Goal: Use online tool/utility: Utilize a website feature to perform a specific function

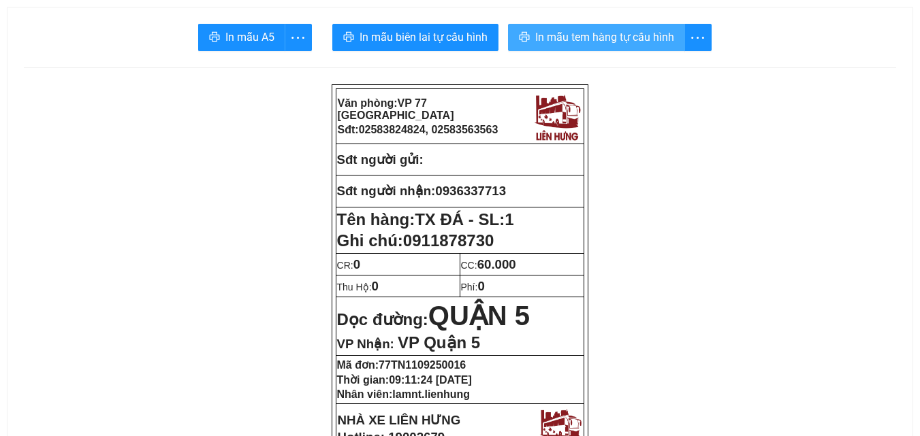
click at [586, 42] on span "In mẫu tem hàng tự cấu hình" at bounding box center [604, 37] width 139 height 17
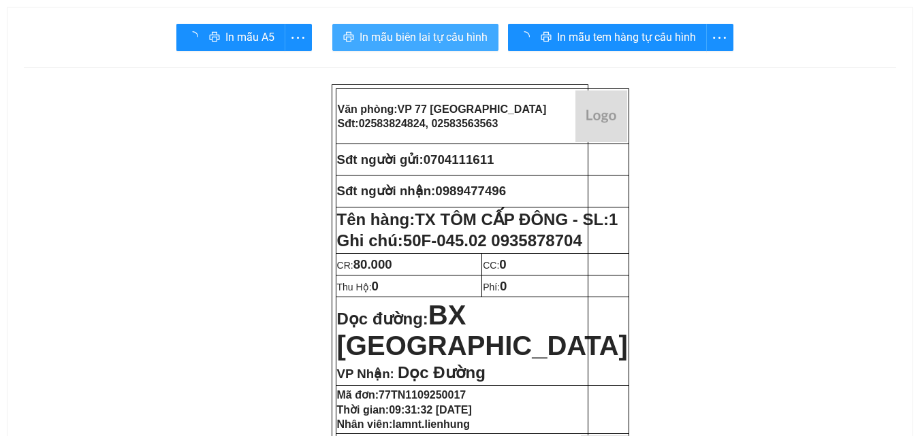
drag, startPoint x: 419, startPoint y: 20, endPoint x: 420, endPoint y: 34, distance: 13.7
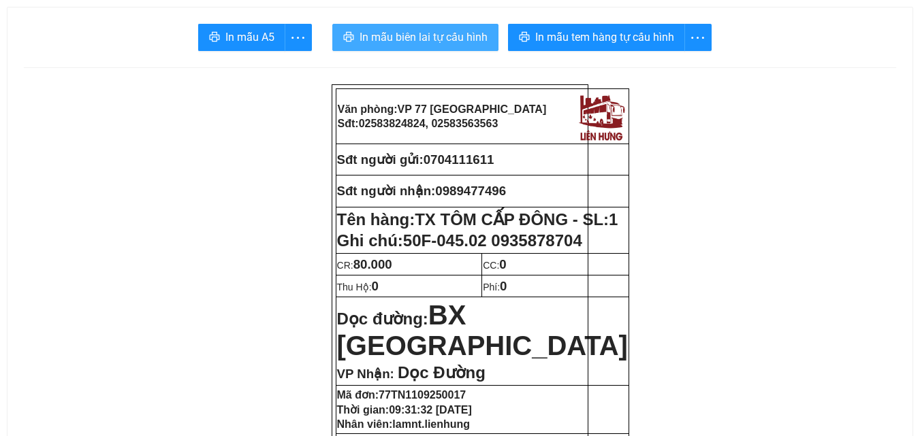
click at [420, 34] on span "In mẫu biên lai tự cấu hình" at bounding box center [423, 37] width 128 height 17
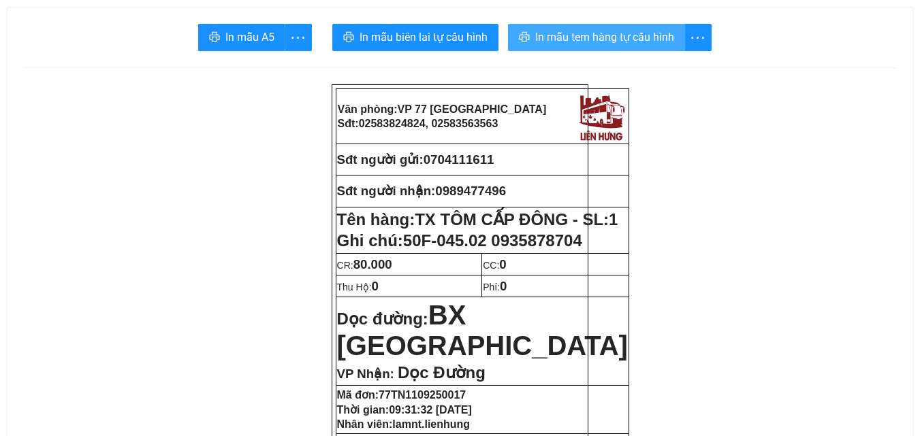
click at [637, 39] on span "In mẫu tem hàng tự cấu hình" at bounding box center [604, 37] width 139 height 17
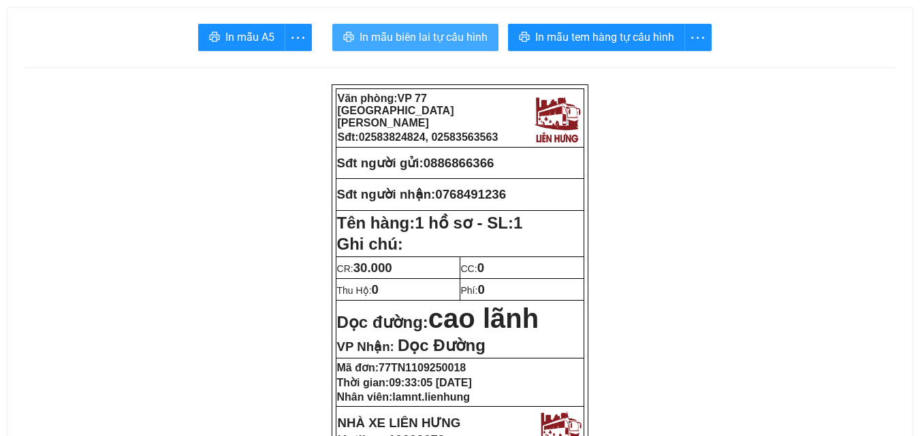
click at [447, 46] on button "In mẫu biên lai tự cấu hình" at bounding box center [415, 37] width 166 height 27
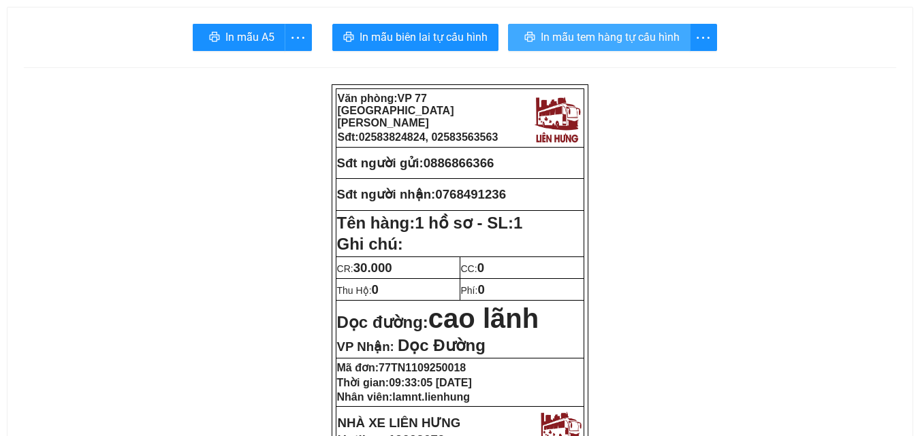
click at [592, 37] on span "In mẫu tem hàng tự cấu hình" at bounding box center [610, 37] width 139 height 17
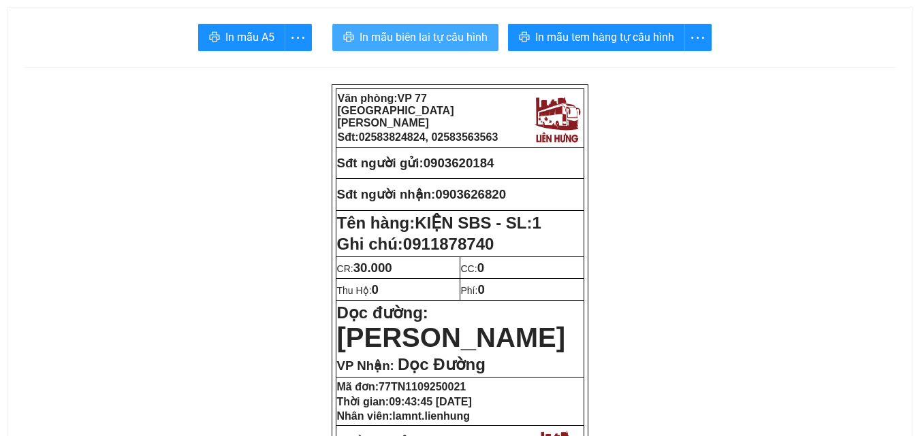
click at [362, 42] on span "In mẫu biên lai tự cấu hình" at bounding box center [423, 37] width 128 height 17
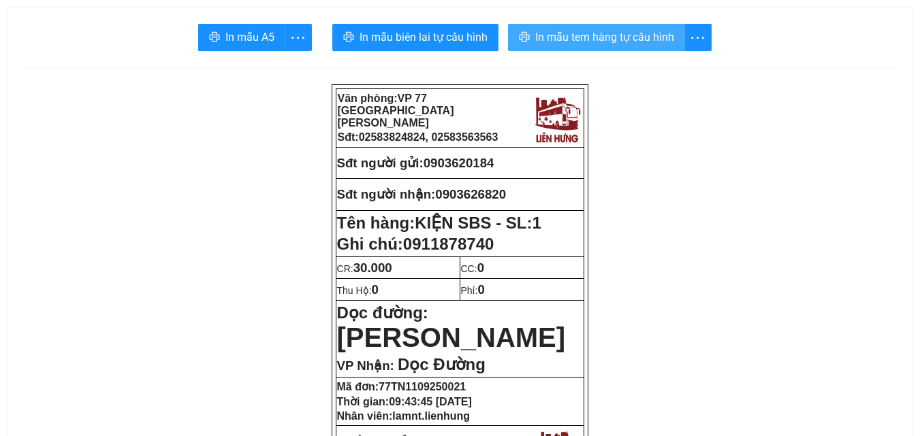
click at [543, 33] on span "In mẫu tem hàng tự cấu hình" at bounding box center [604, 37] width 139 height 17
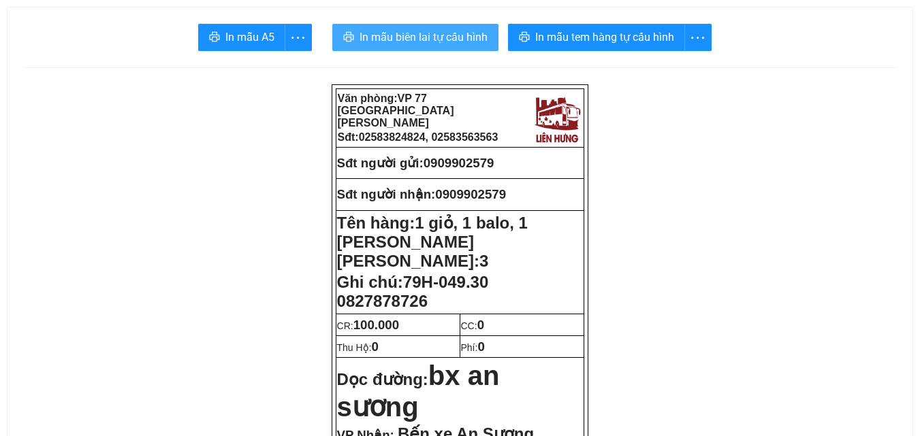
click at [389, 37] on span "In mẫu biên lai tự cấu hình" at bounding box center [423, 37] width 128 height 17
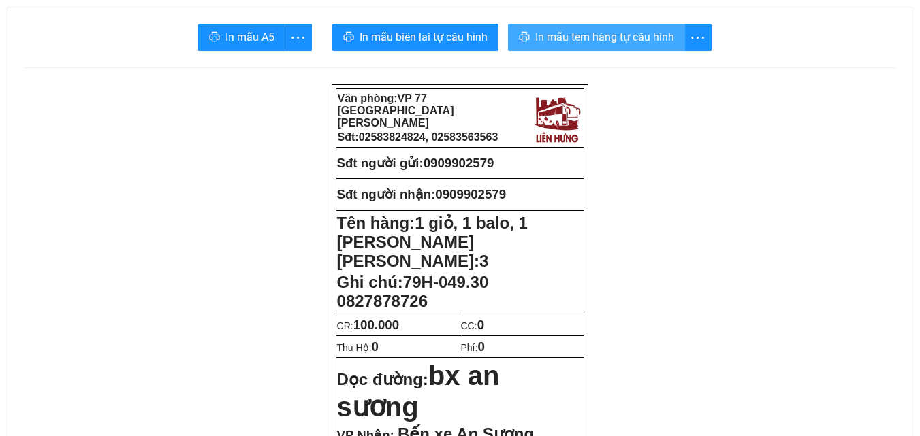
click at [646, 30] on span "In mẫu tem hàng tự cấu hình" at bounding box center [604, 37] width 139 height 17
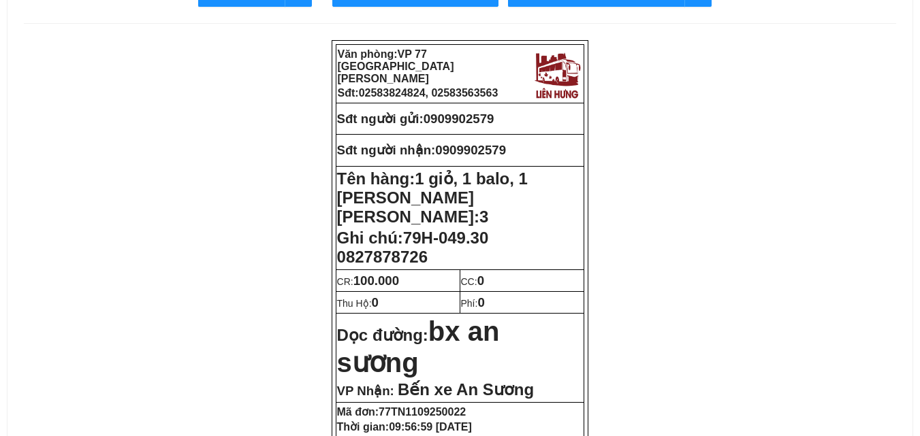
scroll to position [68, 0]
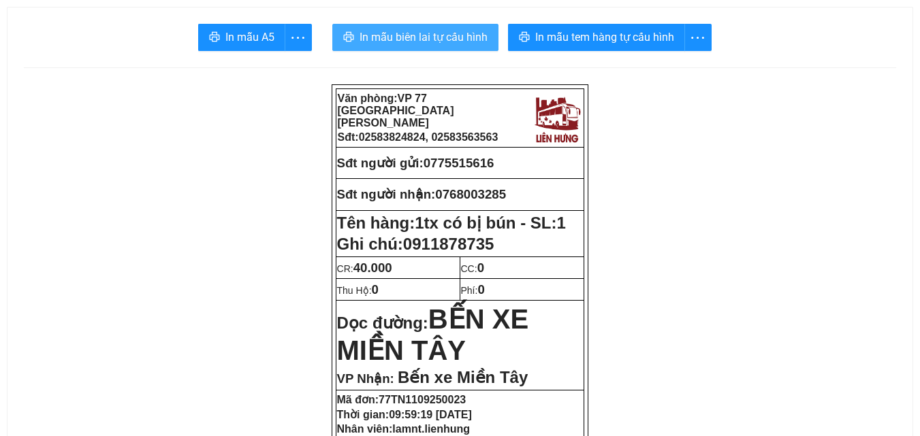
click at [391, 43] on span "In mẫu biên lai tự cấu hình" at bounding box center [423, 37] width 128 height 17
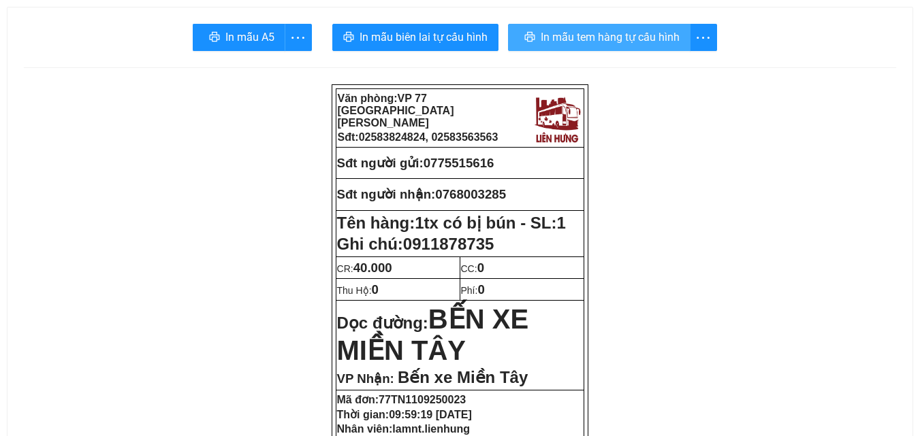
click at [575, 33] on span "In mẫu tem hàng tự cấu hình" at bounding box center [610, 37] width 139 height 17
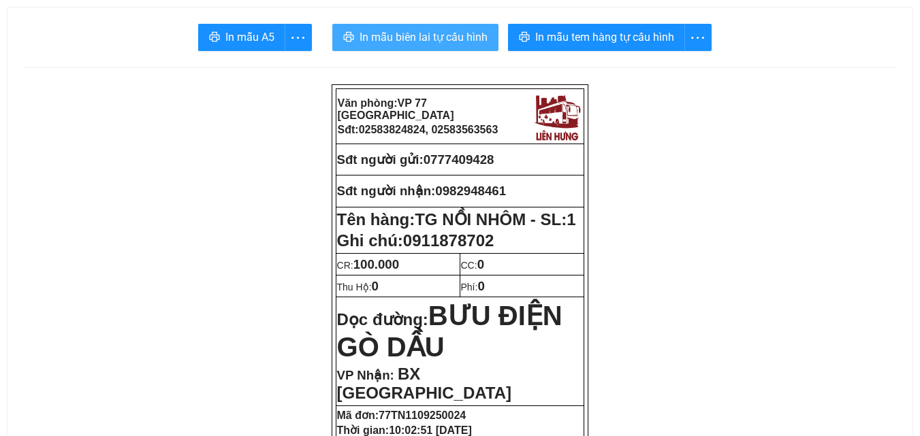
click at [432, 40] on span "In mẫu biên lai tự cấu hình" at bounding box center [423, 37] width 128 height 17
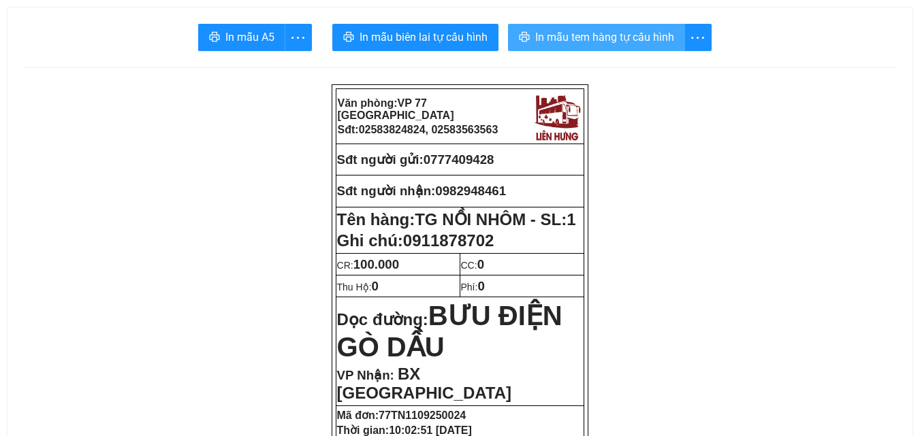
click at [588, 38] on span "In mẫu tem hàng tự cấu hình" at bounding box center [604, 37] width 139 height 17
